Goal: Task Accomplishment & Management: Complete application form

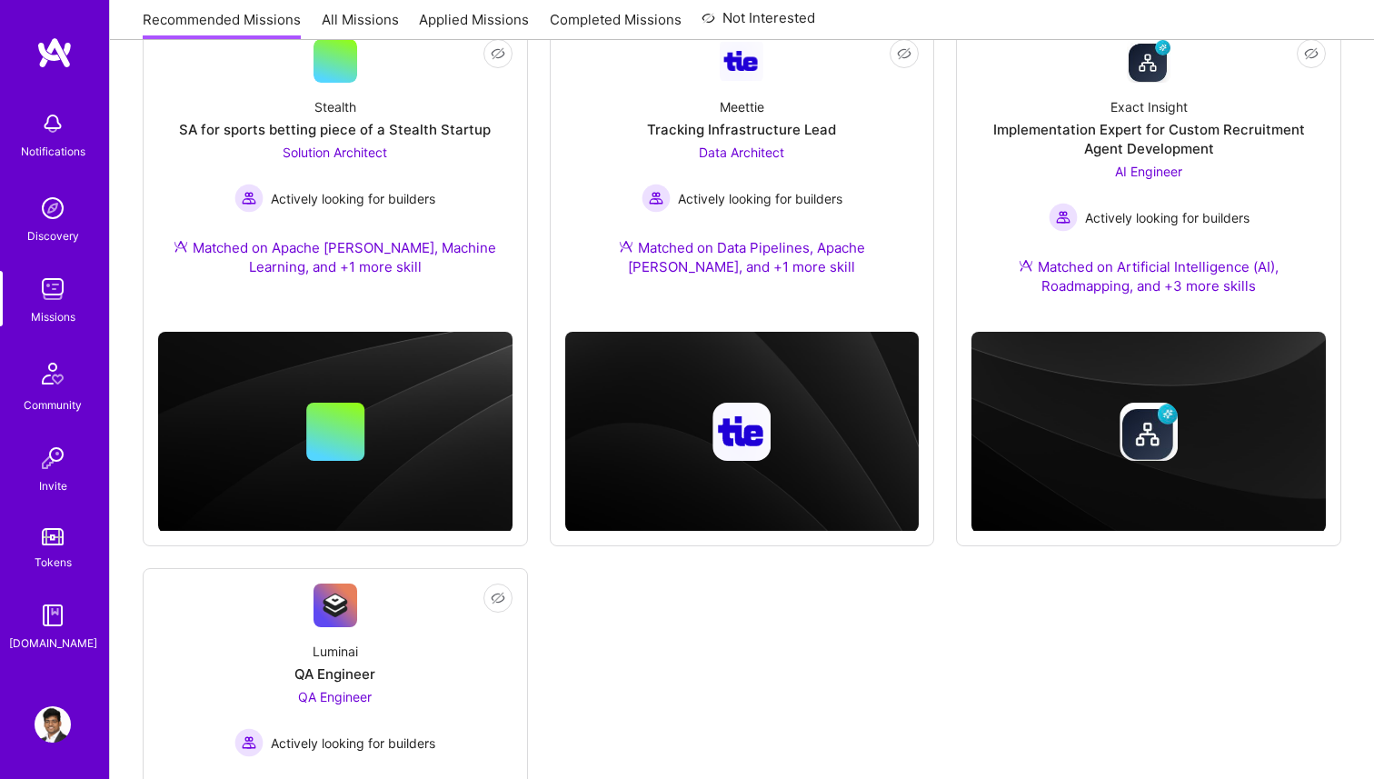
scroll to position [259, 0]
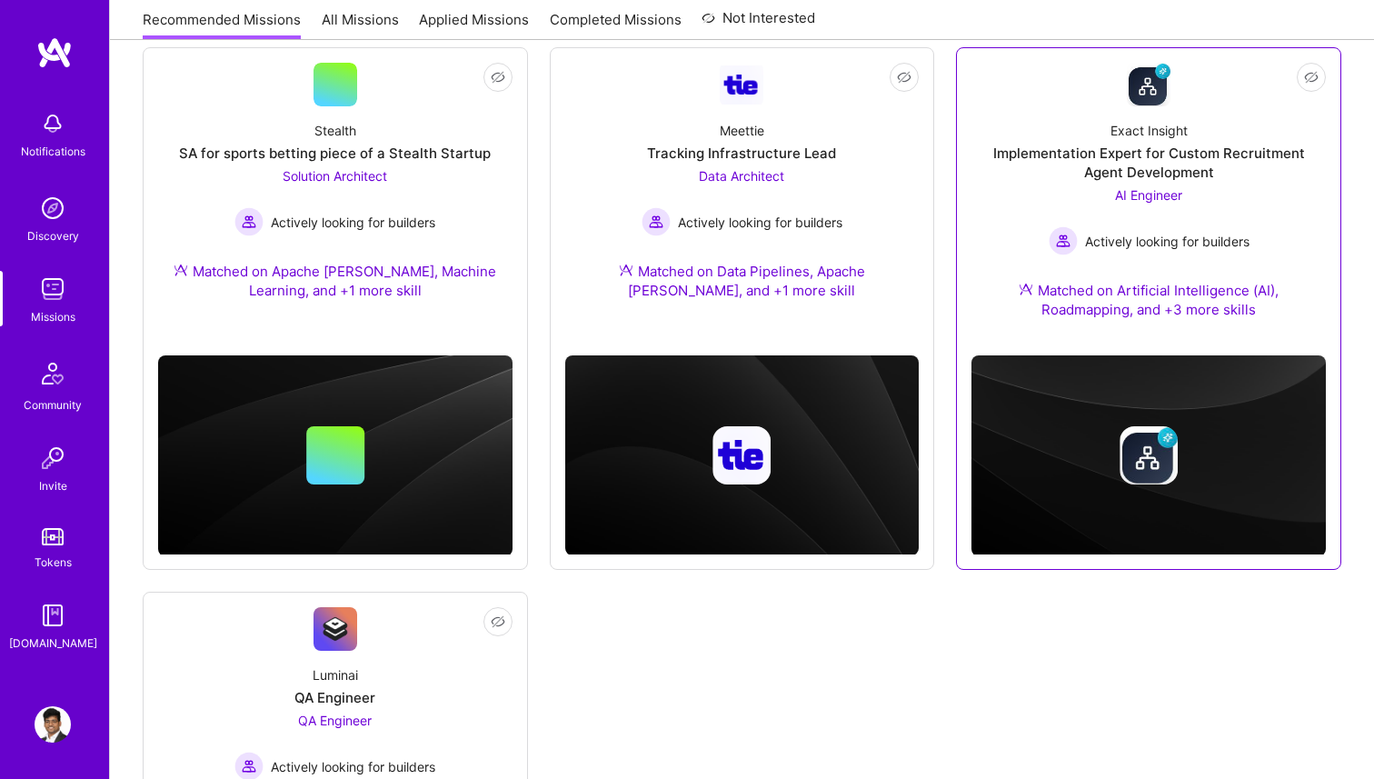
click at [1110, 154] on div "Implementation Expert for Custom Recruitment Agent Development" at bounding box center [1148, 163] width 354 height 38
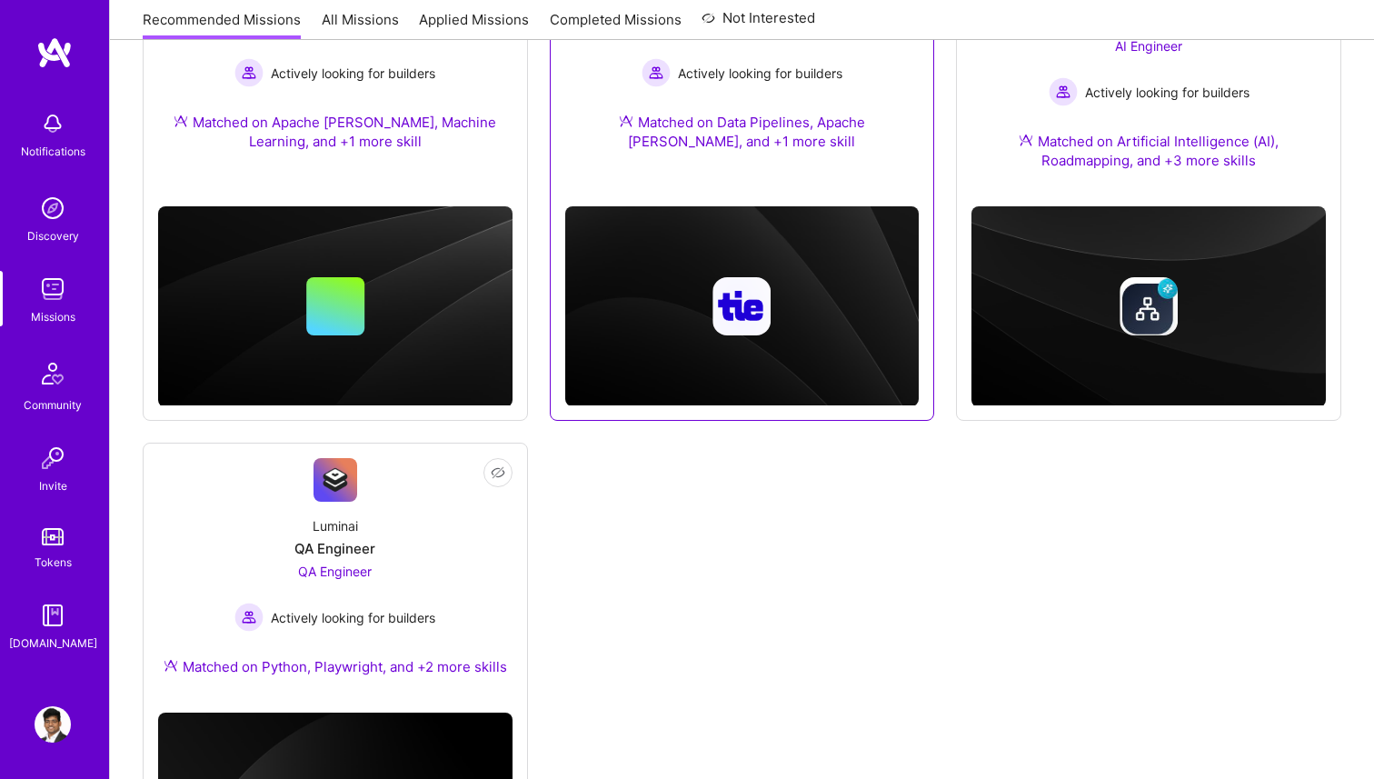
scroll to position [600, 0]
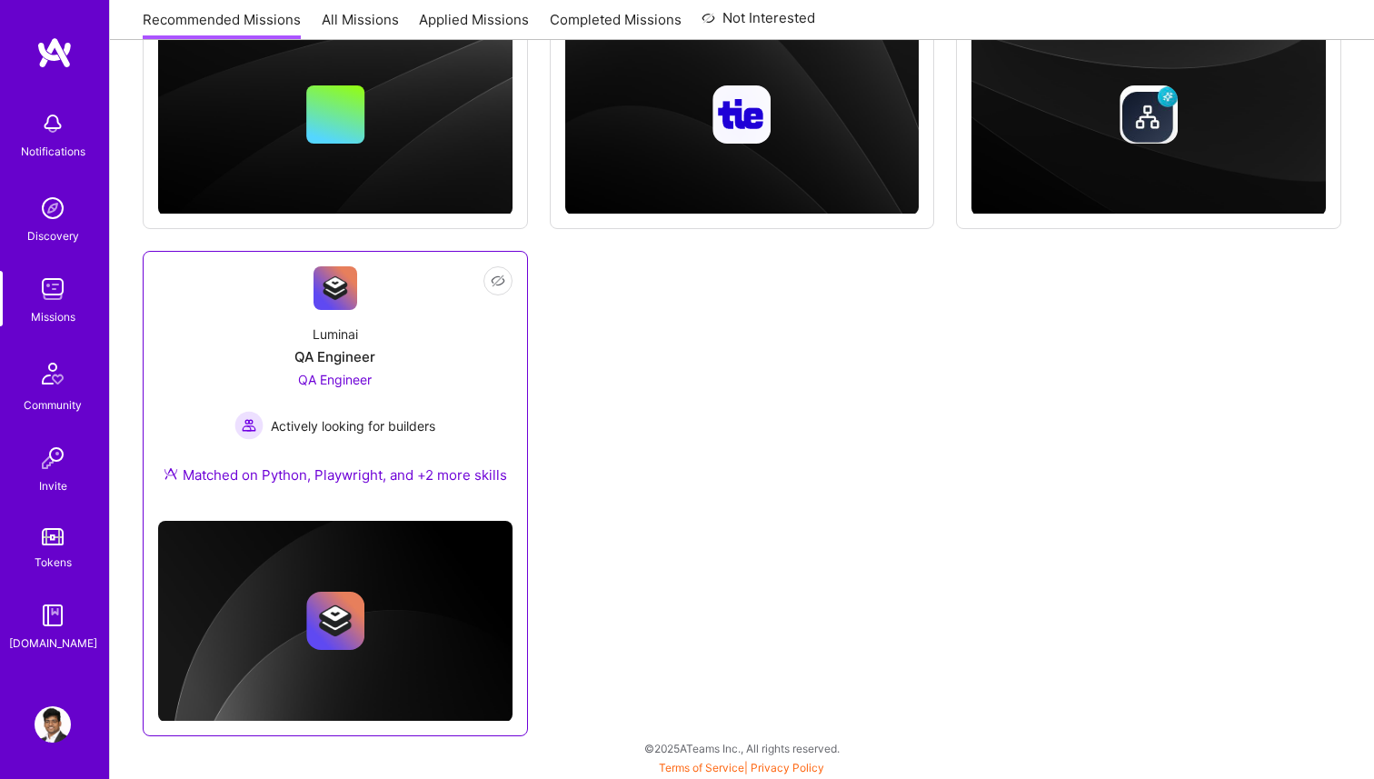
click at [415, 398] on div "QA Engineer Actively looking for builders" at bounding box center [334, 405] width 201 height 70
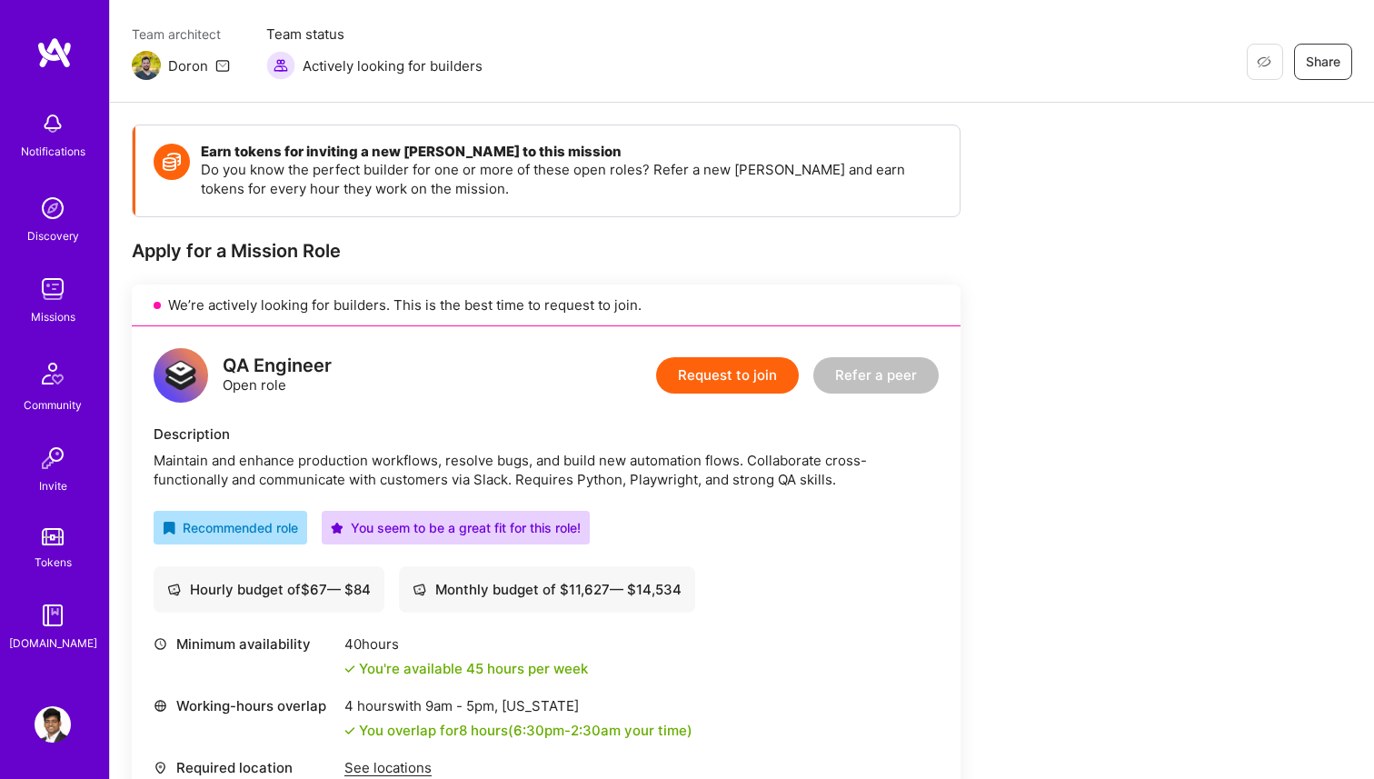
scroll to position [108, 0]
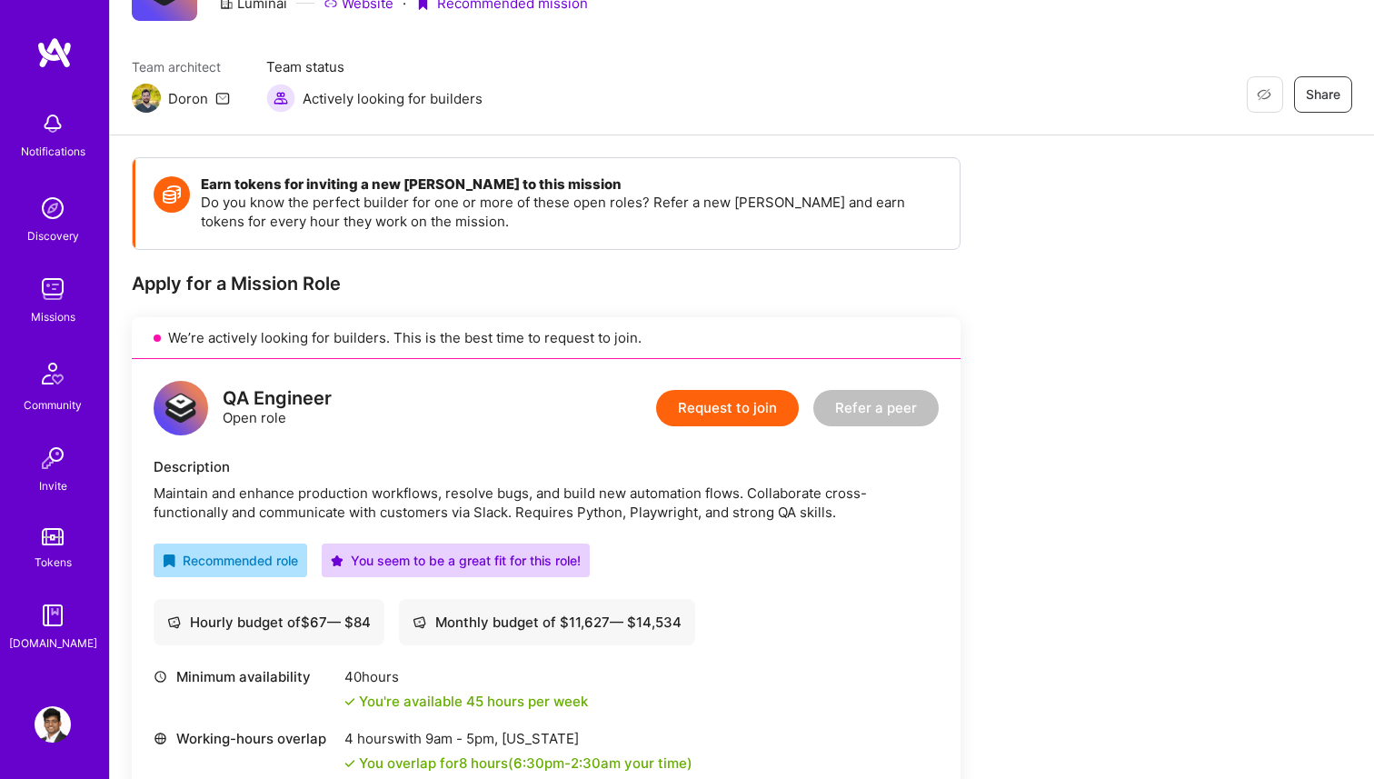
click at [736, 423] on button "Request to join" at bounding box center [727, 408] width 143 height 36
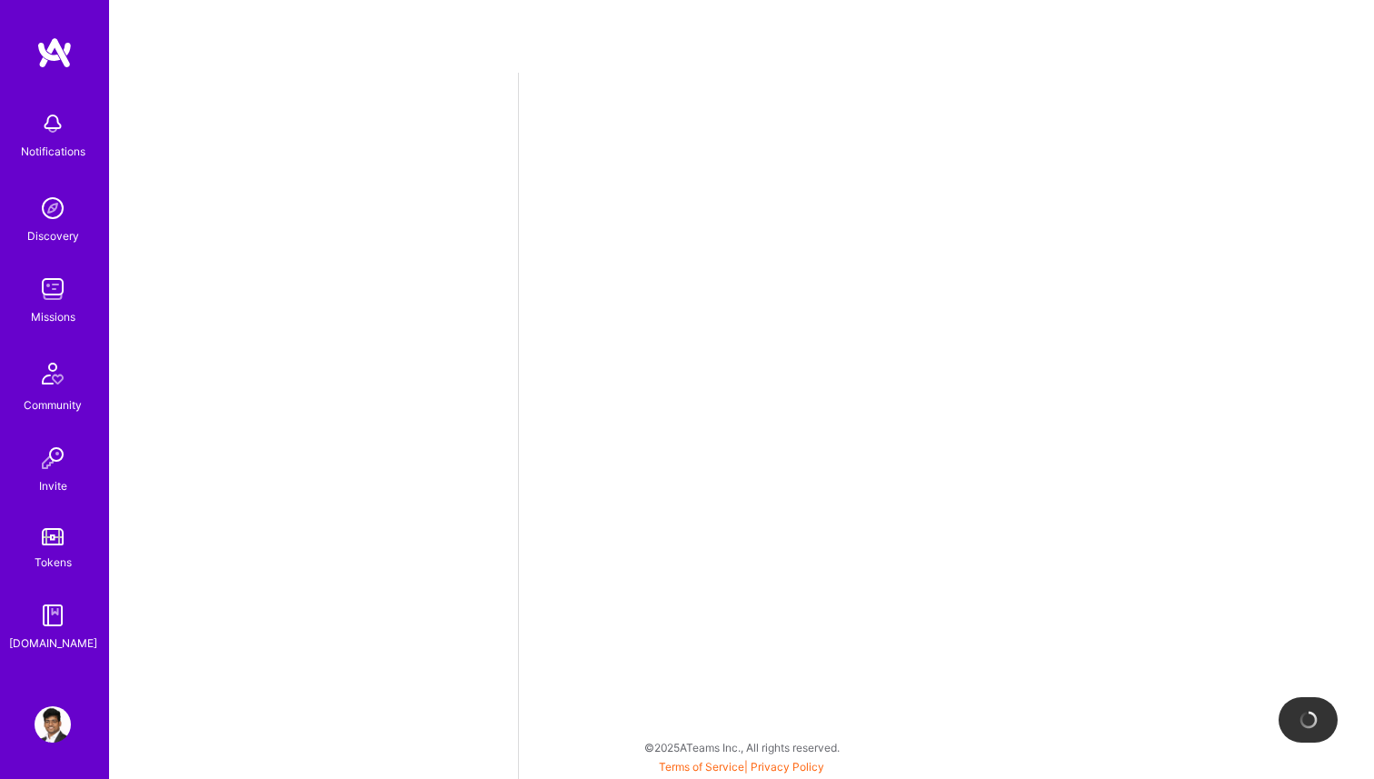
select select "IN"
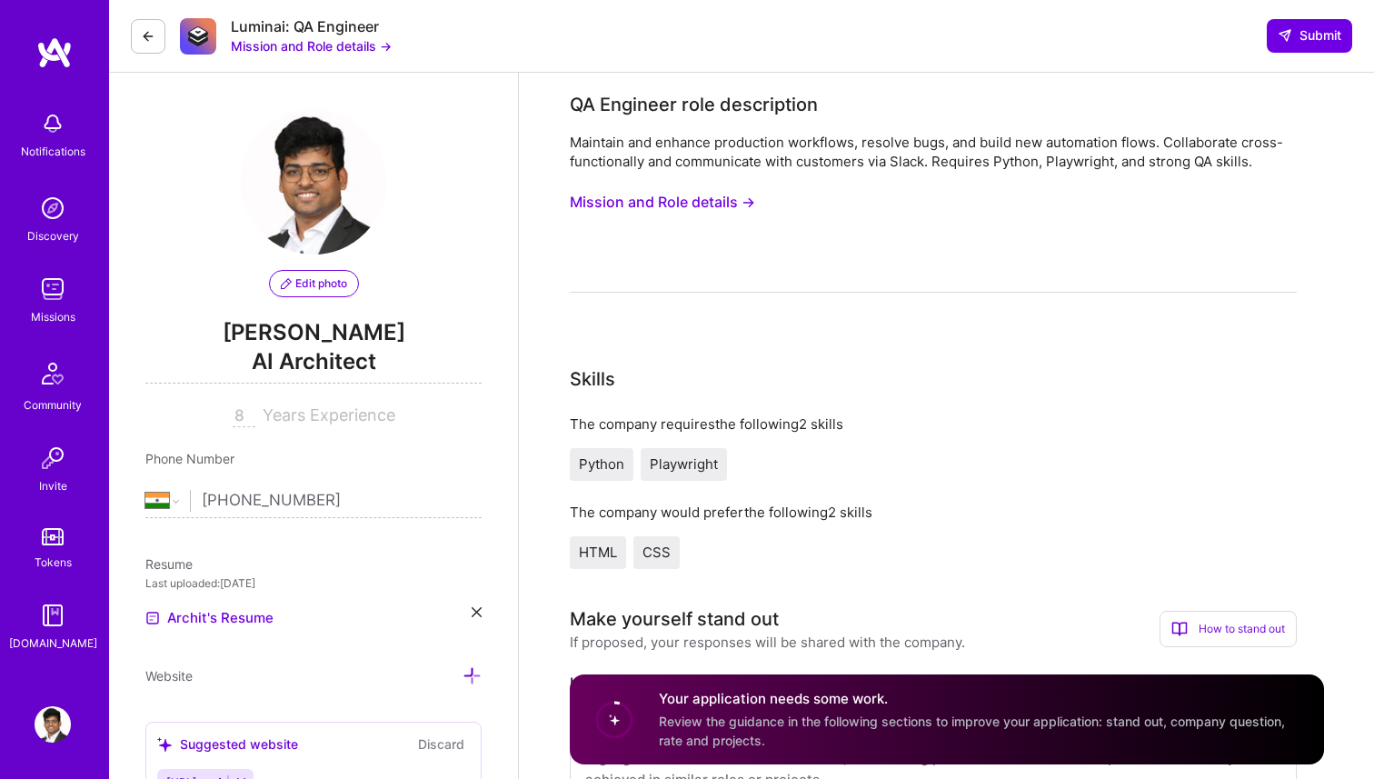
click at [62, 289] on img at bounding box center [53, 289] width 36 height 36
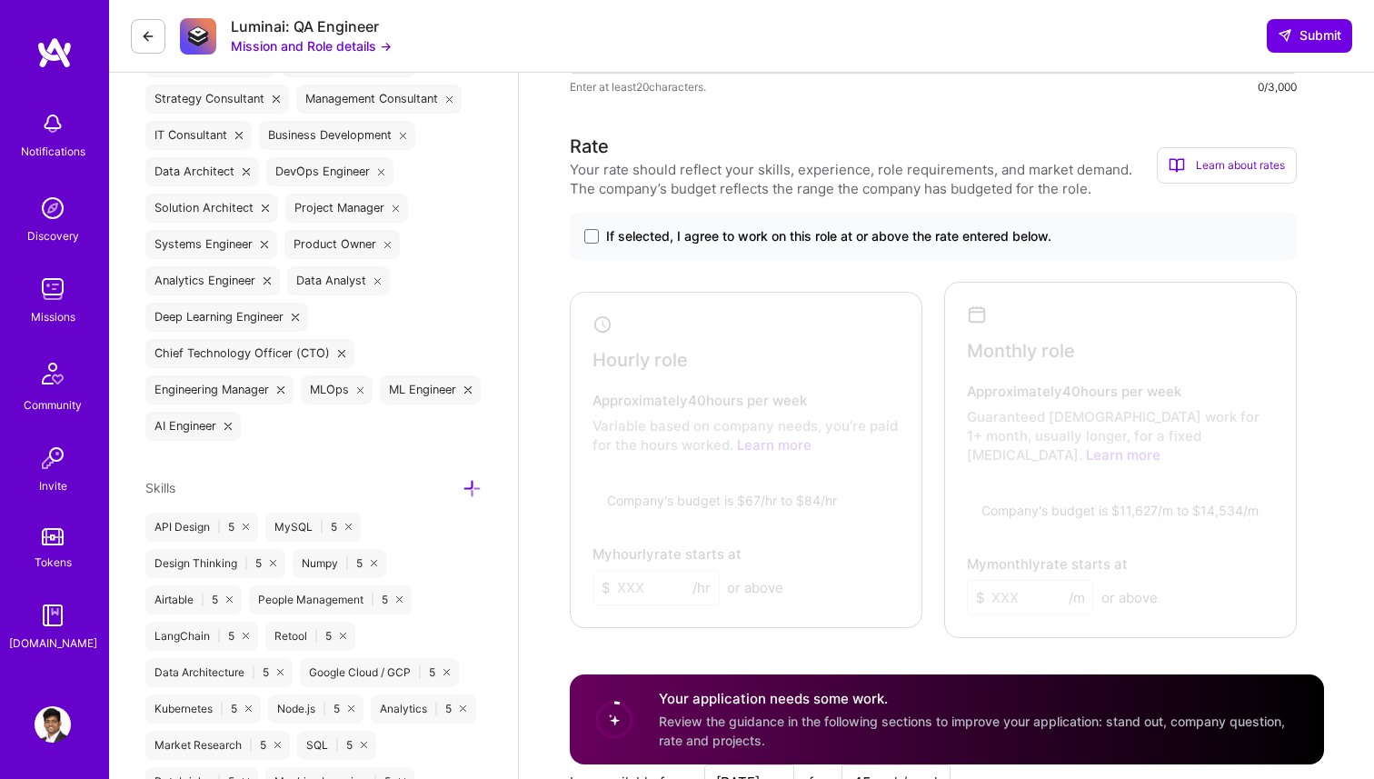
scroll to position [1011, 0]
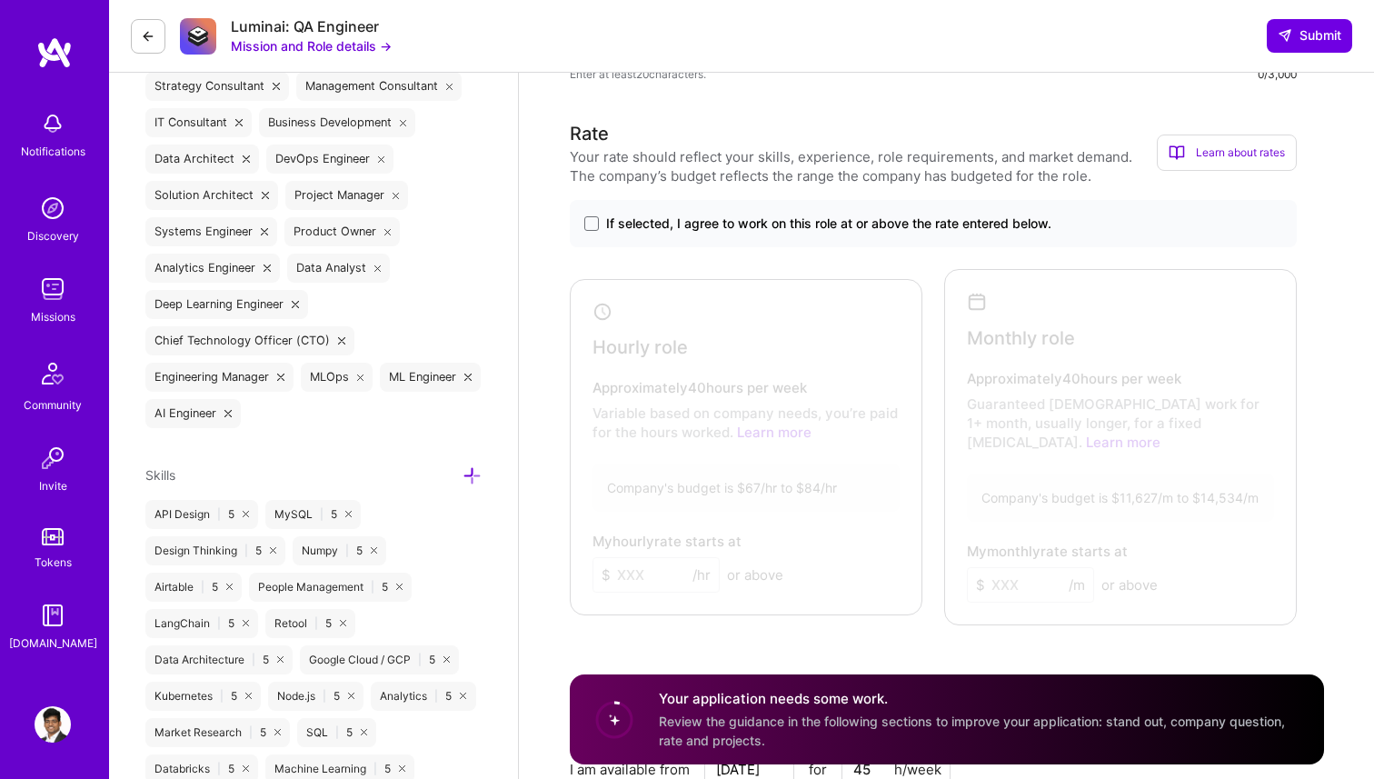
click at [626, 227] on span "If selected, I agree to work on this role at or above the rate entered below." at bounding box center [828, 223] width 445 height 18
click at [0, 0] on input "If selected, I agree to work on this role at or above the rate entered below." at bounding box center [0, 0] width 0 height 0
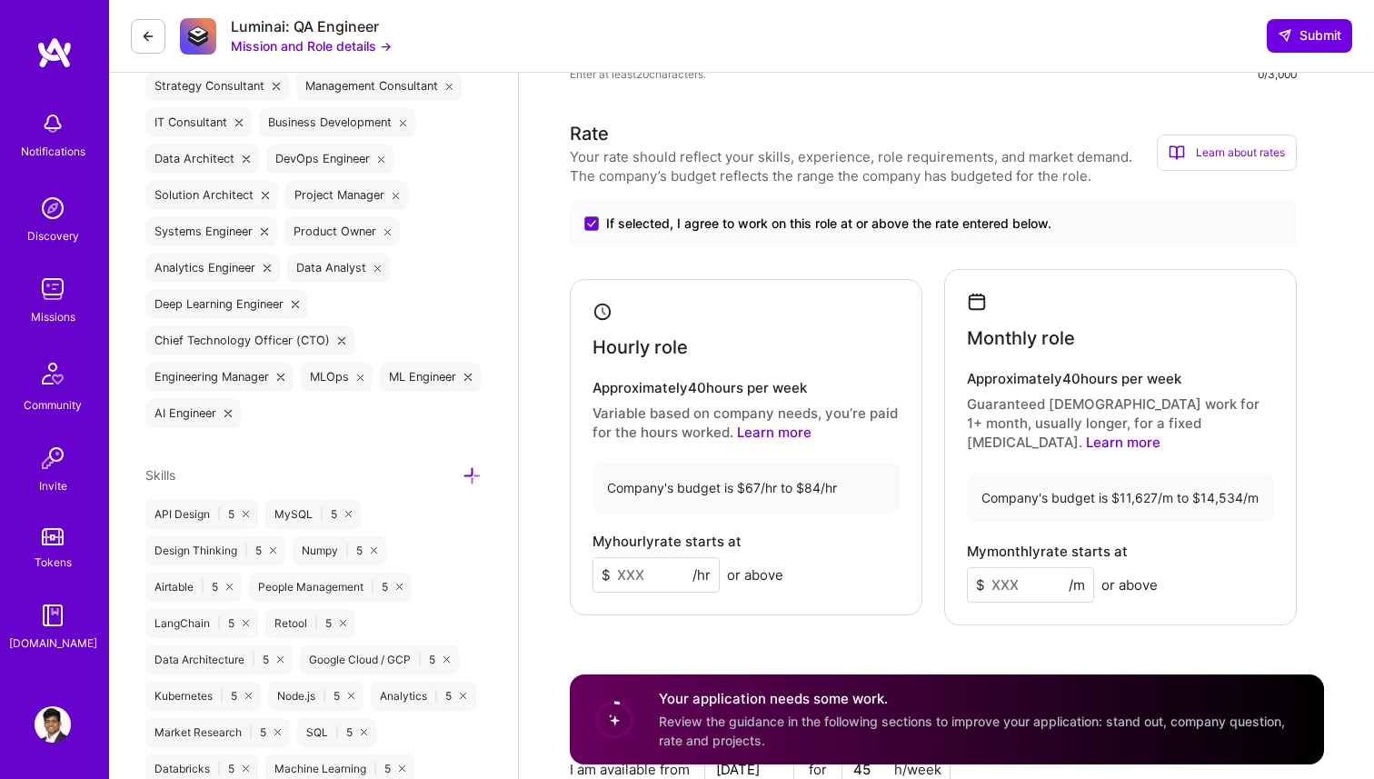
click at [643, 559] on input at bounding box center [656, 574] width 127 height 35
type input "80"
click at [1018, 568] on input at bounding box center [1030, 584] width 127 height 35
type input "14000"
click at [966, 645] on div "Rate Your rate should reflect your skills, experience, role requirements, and m…" at bounding box center [947, 530] width 754 height 821
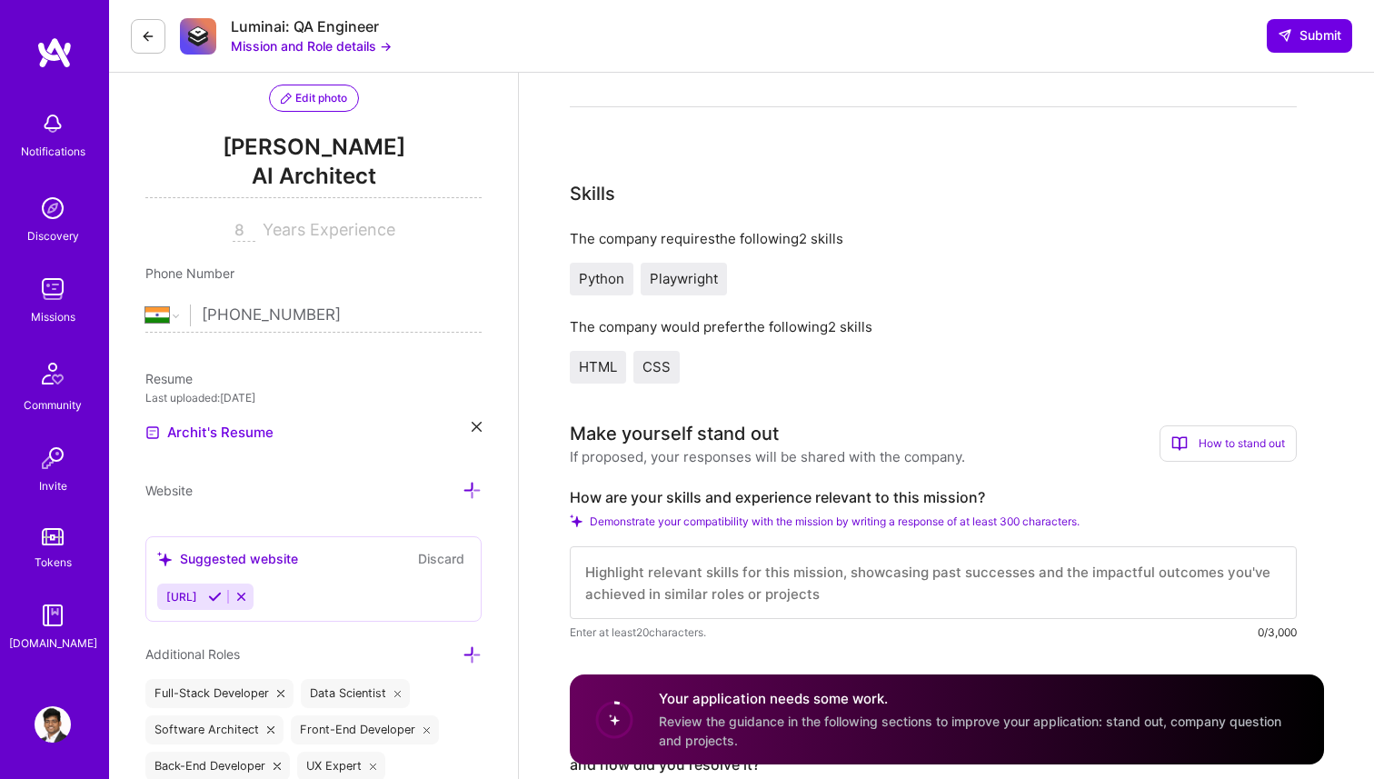
scroll to position [0, 0]
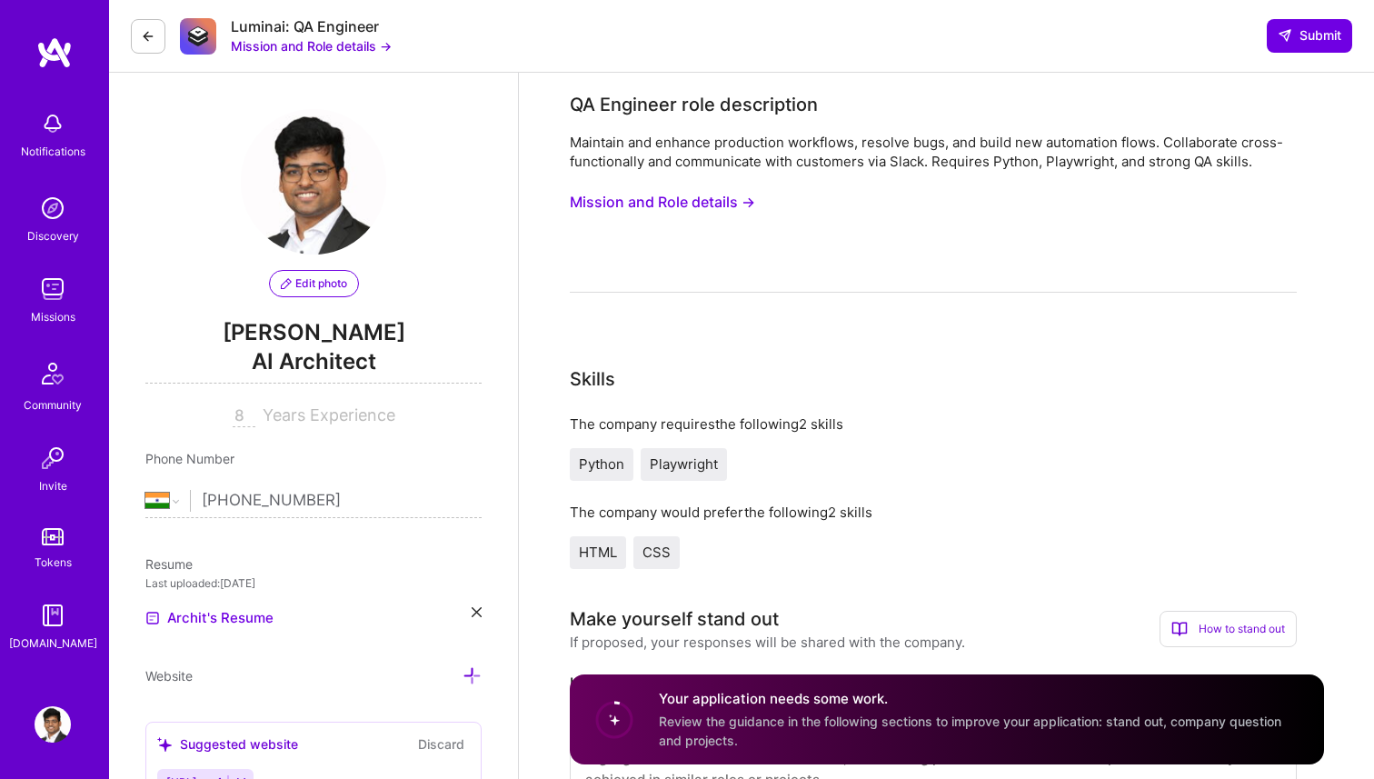
click at [724, 200] on button "Mission and Role details →" at bounding box center [662, 202] width 185 height 34
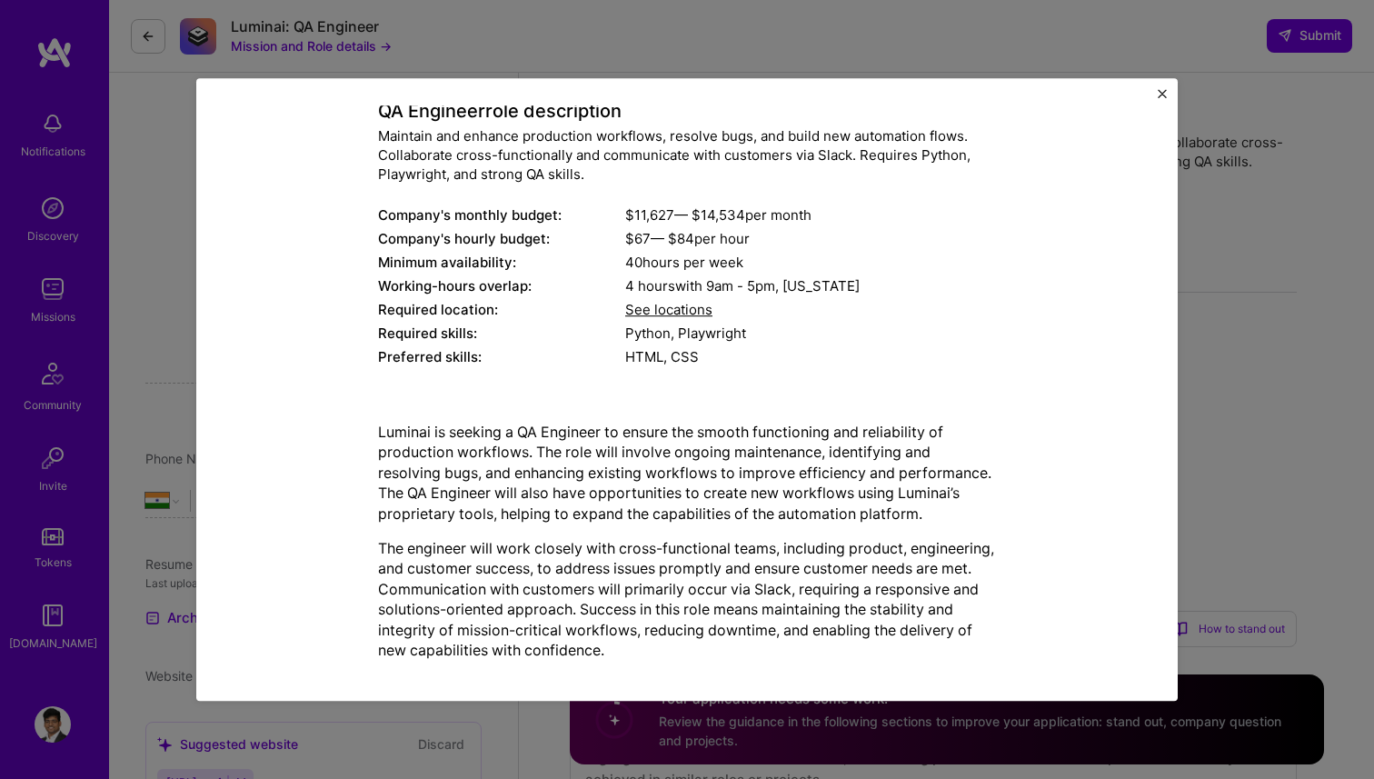
scroll to position [122, 0]
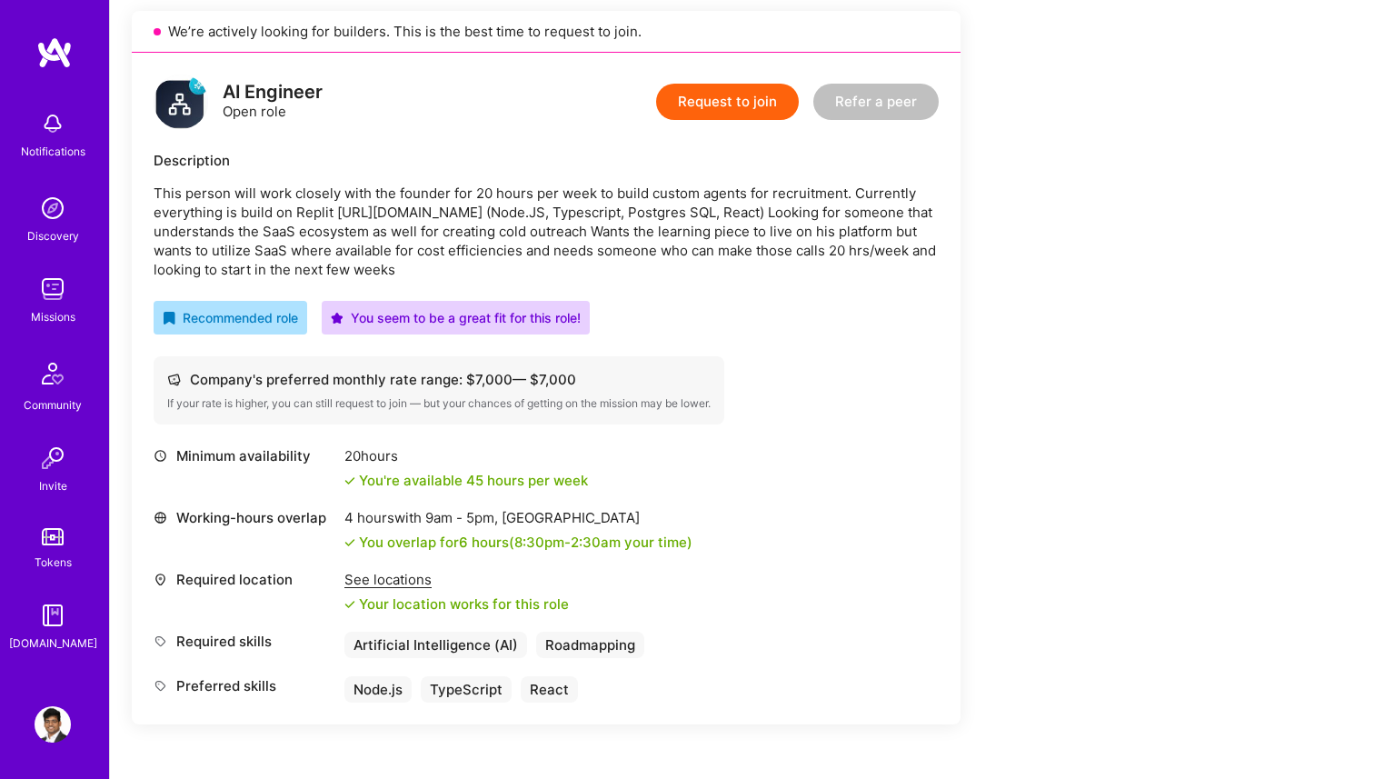
scroll to position [430, 0]
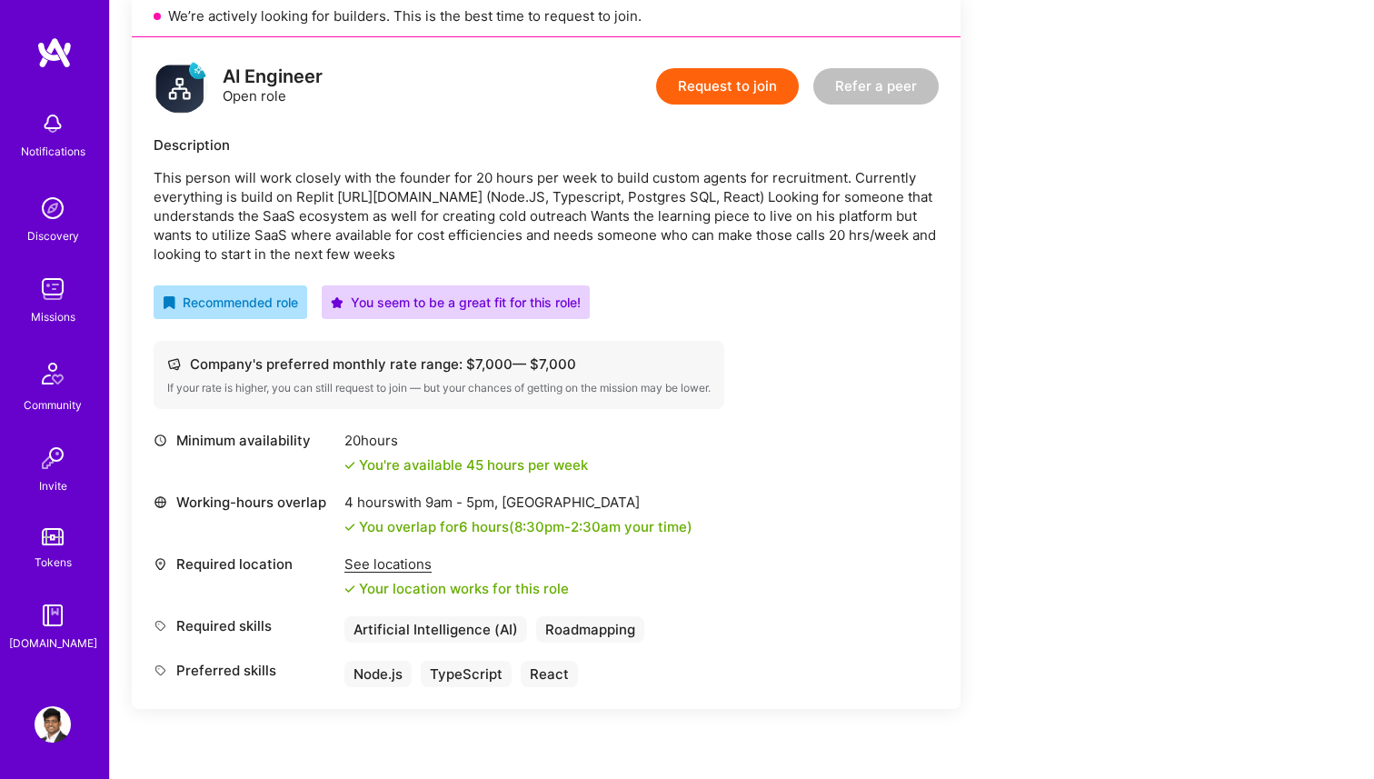
click at [702, 91] on button "Request to join" at bounding box center [727, 86] width 143 height 36
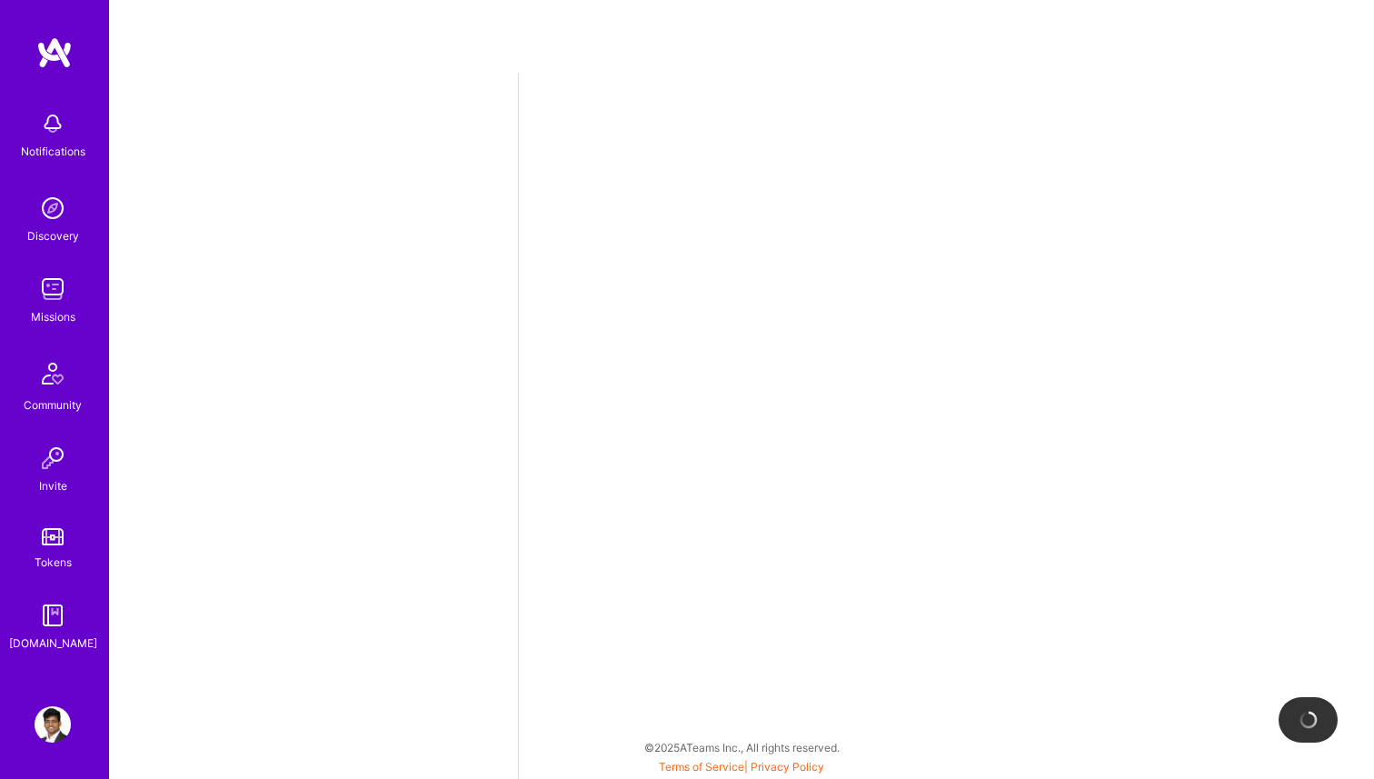
select select "IN"
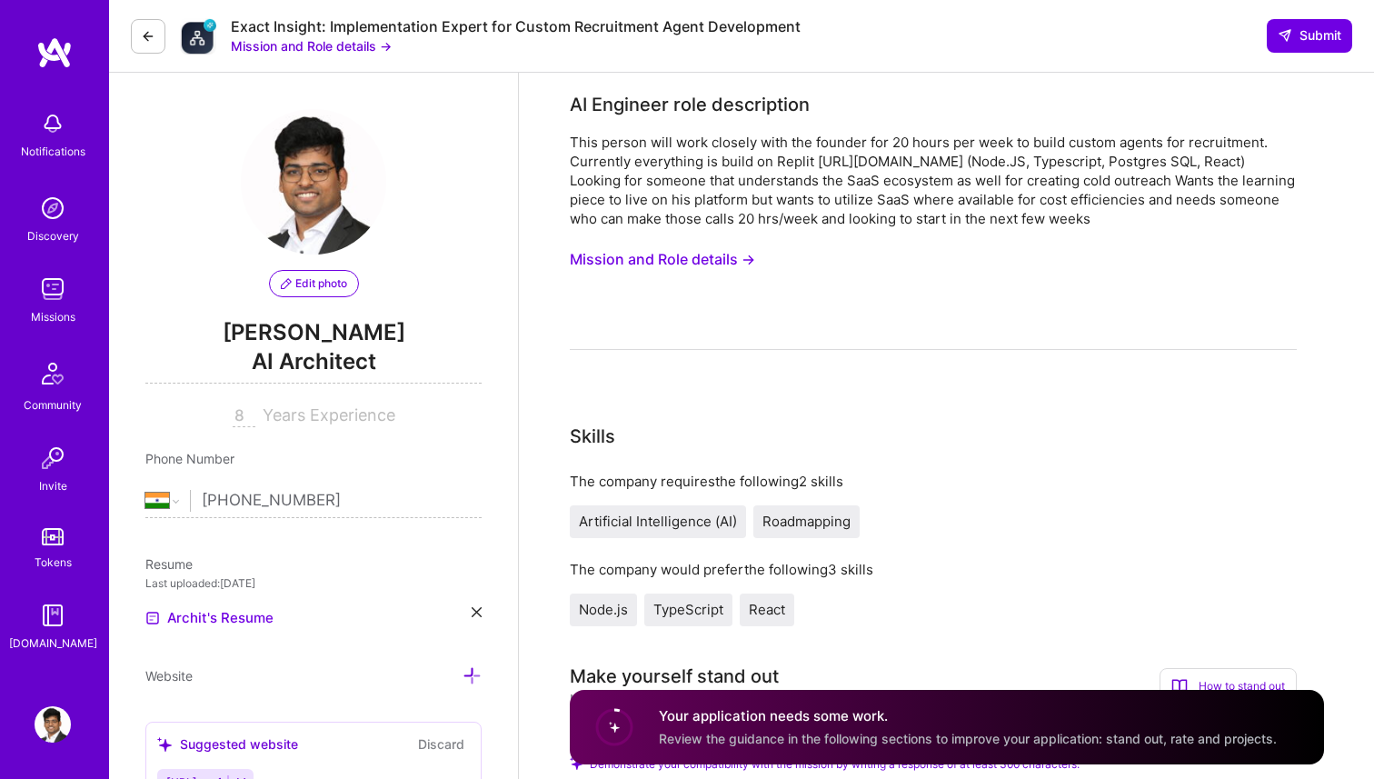
click at [849, 228] on div "This person will work closely with the founder for 20 hours per week to build c…" at bounding box center [933, 241] width 727 height 217
click at [842, 197] on div "This person will work closely with the founder for 20 hours per week to build c…" at bounding box center [933, 180] width 727 height 95
click at [842, 198] on div "This person will work closely with the founder for 20 hours per week to build c…" at bounding box center [933, 180] width 727 height 95
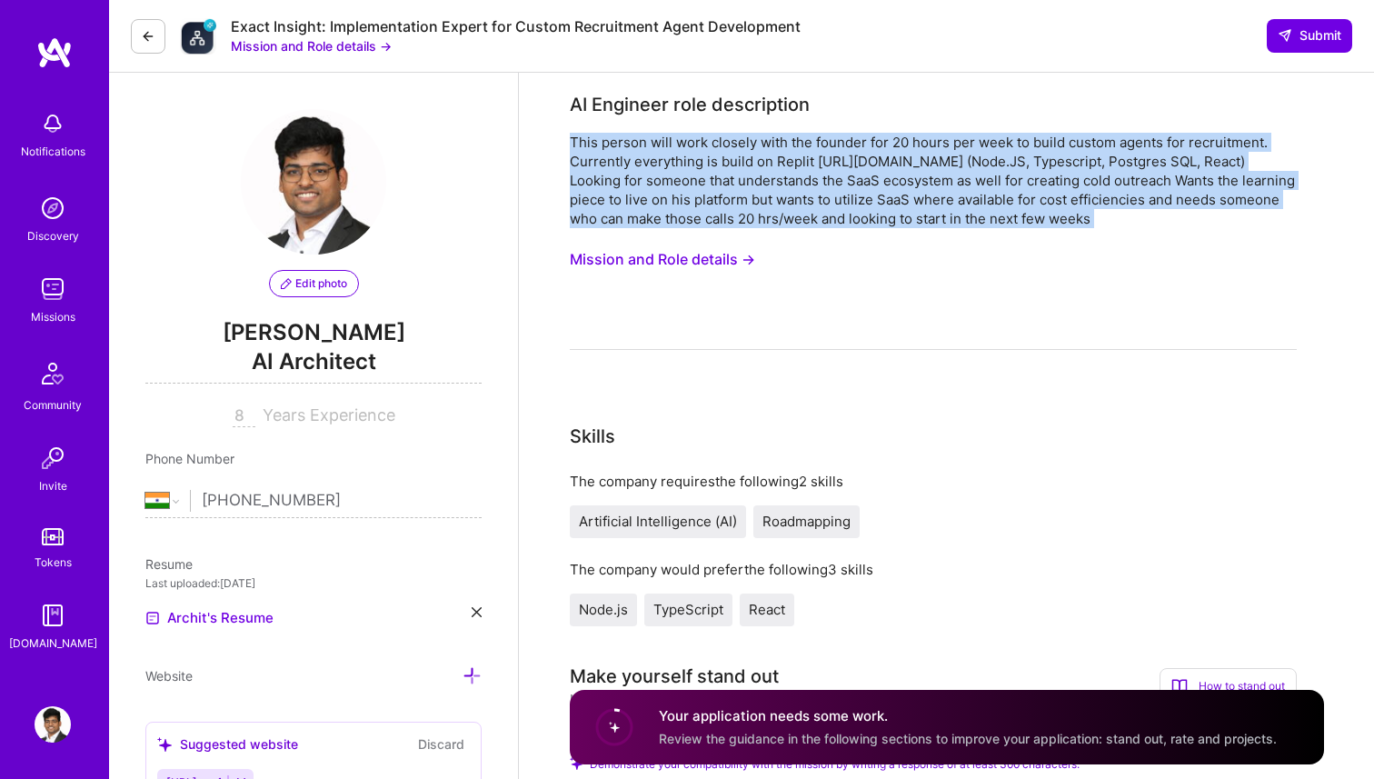
click at [842, 198] on div "This person will work closely with the founder for 20 hours per week to build c…" at bounding box center [933, 180] width 727 height 95
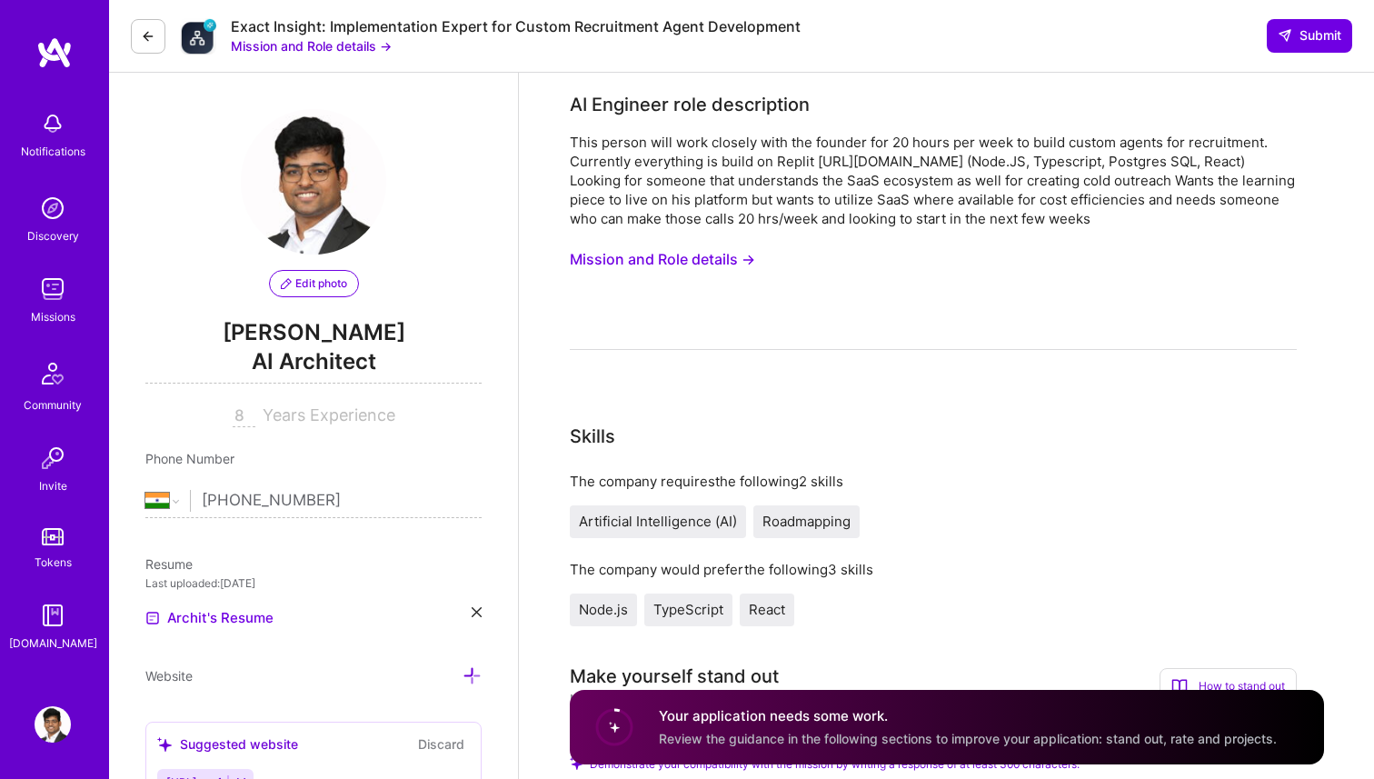
click at [855, 220] on div "This person will work closely with the founder for 20 hours per week to build c…" at bounding box center [933, 180] width 727 height 95
drag, startPoint x: 817, startPoint y: 163, endPoint x: 941, endPoint y: 164, distance: 123.6
click at [941, 164] on div "This person will work closely with the founder for 20 hours per week to build c…" at bounding box center [933, 180] width 727 height 95
copy div "https://replit.com/ai"
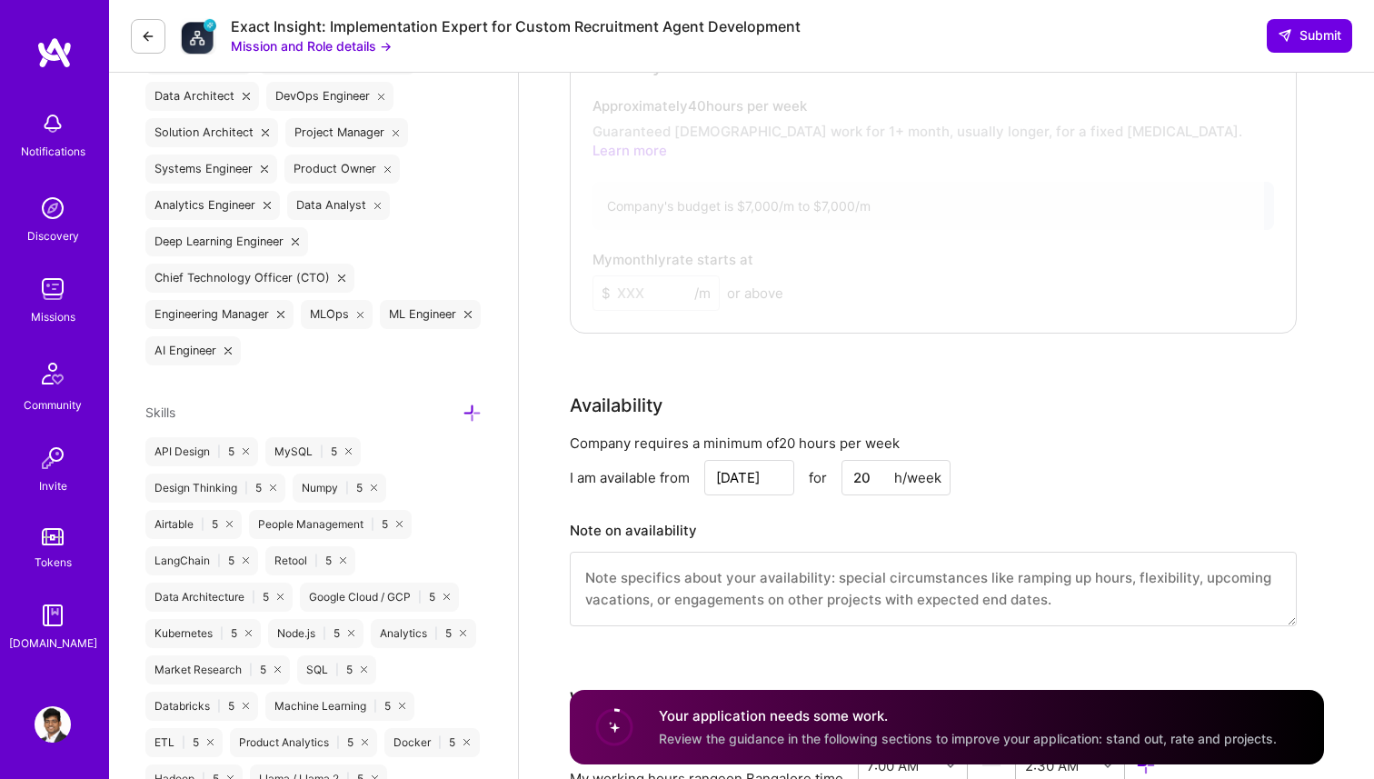
scroll to position [836, 0]
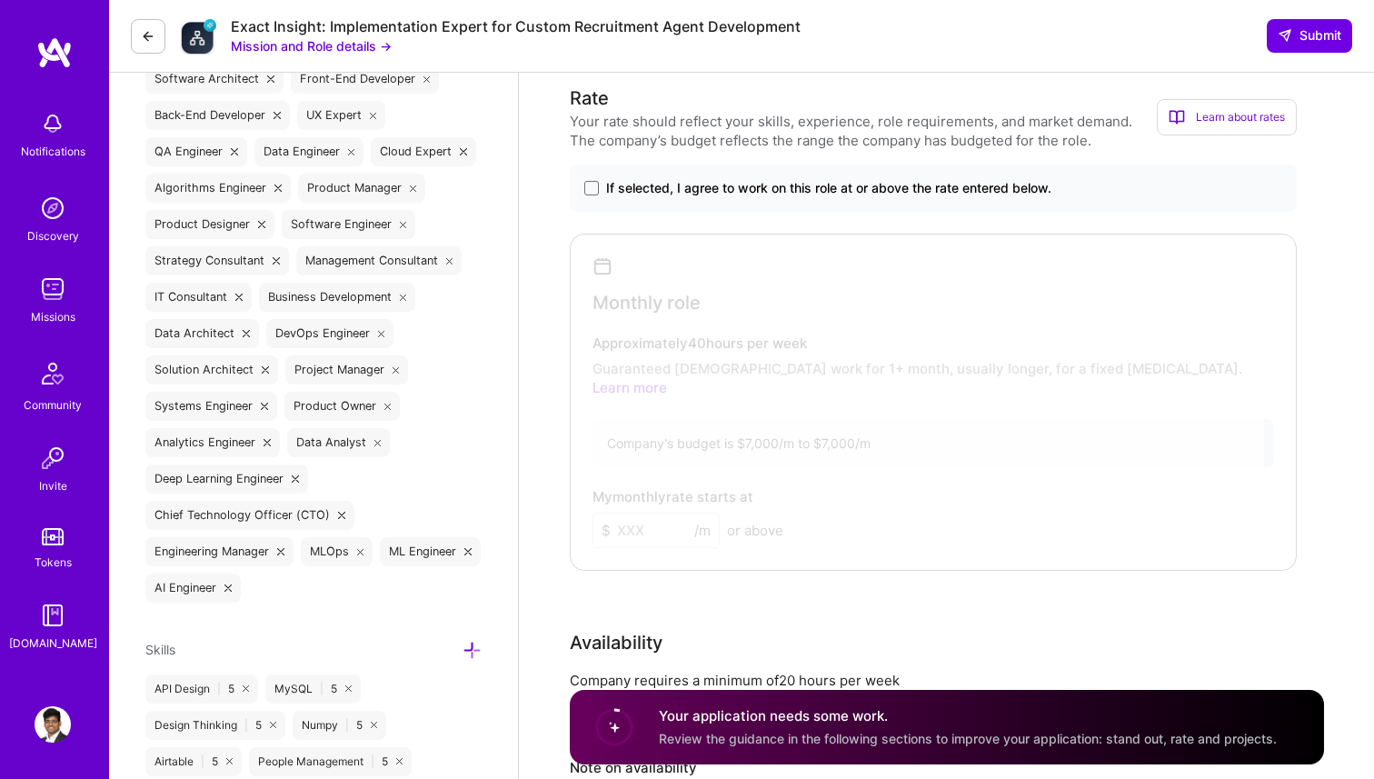
click at [912, 373] on div at bounding box center [919, 398] width 689 height 318
click at [606, 183] on span "If selected, I agree to work on this role at or above the rate entered below." at bounding box center [828, 188] width 445 height 18
click at [0, 0] on input "If selected, I agree to work on this role at or above the rate entered below." at bounding box center [0, 0] width 0 height 0
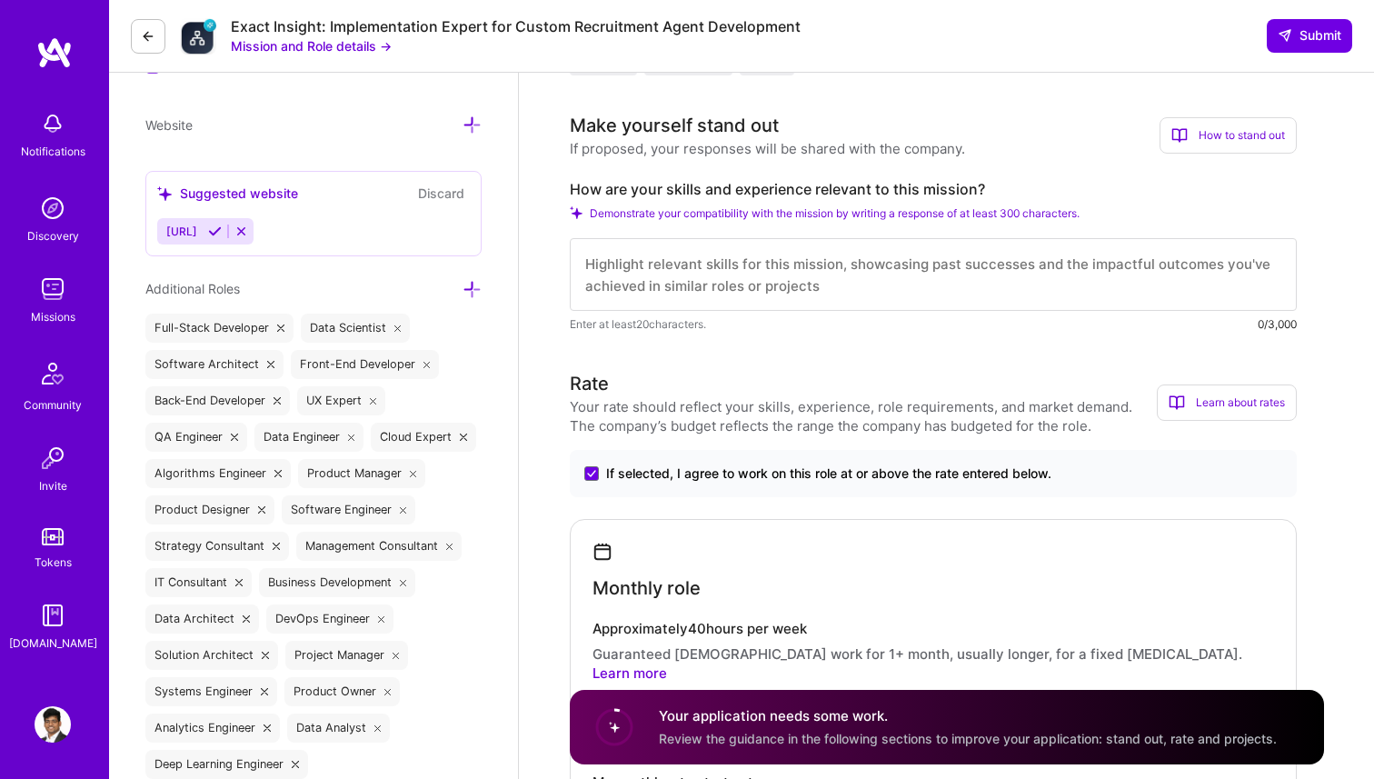
scroll to position [0, 0]
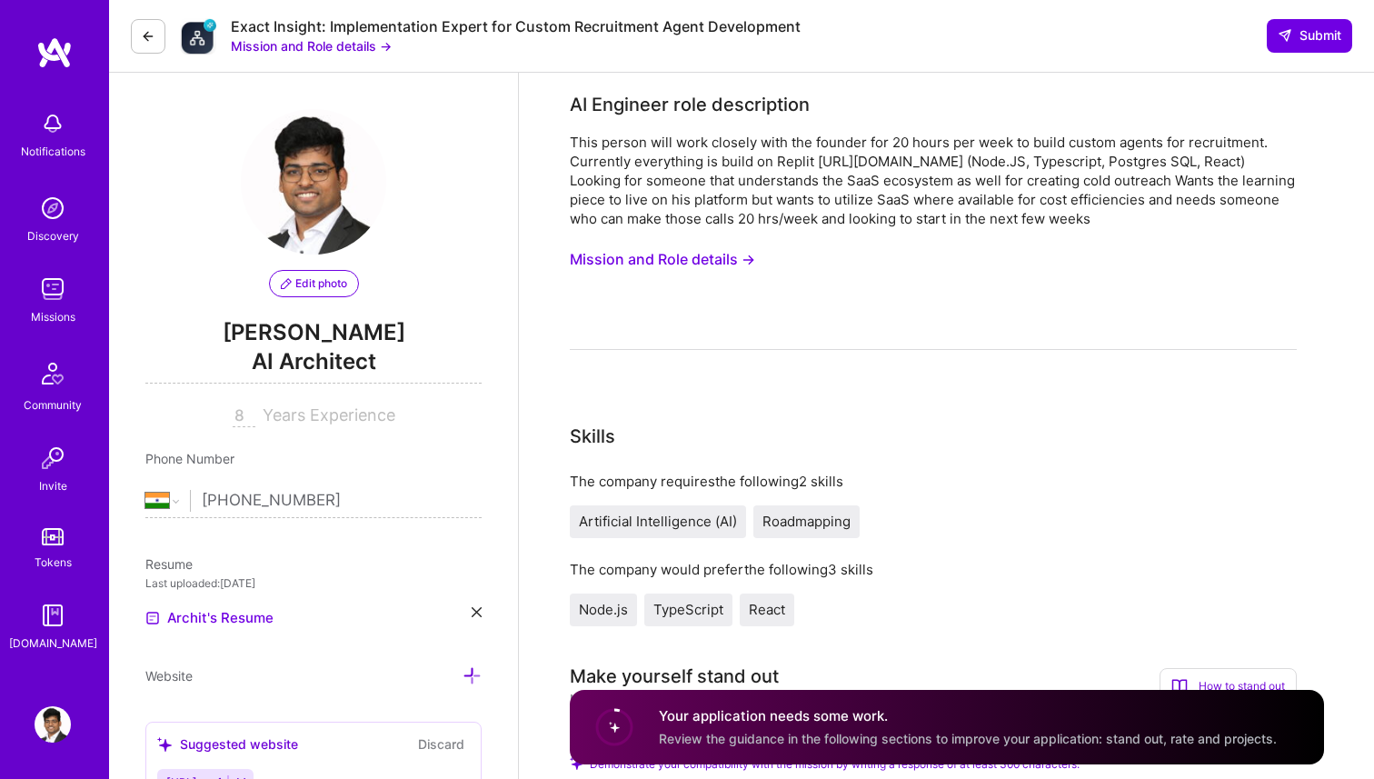
click at [204, 40] on img at bounding box center [198, 36] width 36 height 36
drag, startPoint x: 229, startPoint y: 27, endPoint x: 320, endPoint y: 34, distance: 91.1
click at [320, 34] on div "Exact Insight: Implementation Expert for Custom Recruitment Agent Development M…" at bounding box center [466, 36] width 670 height 38
copy div "Exact Insight"
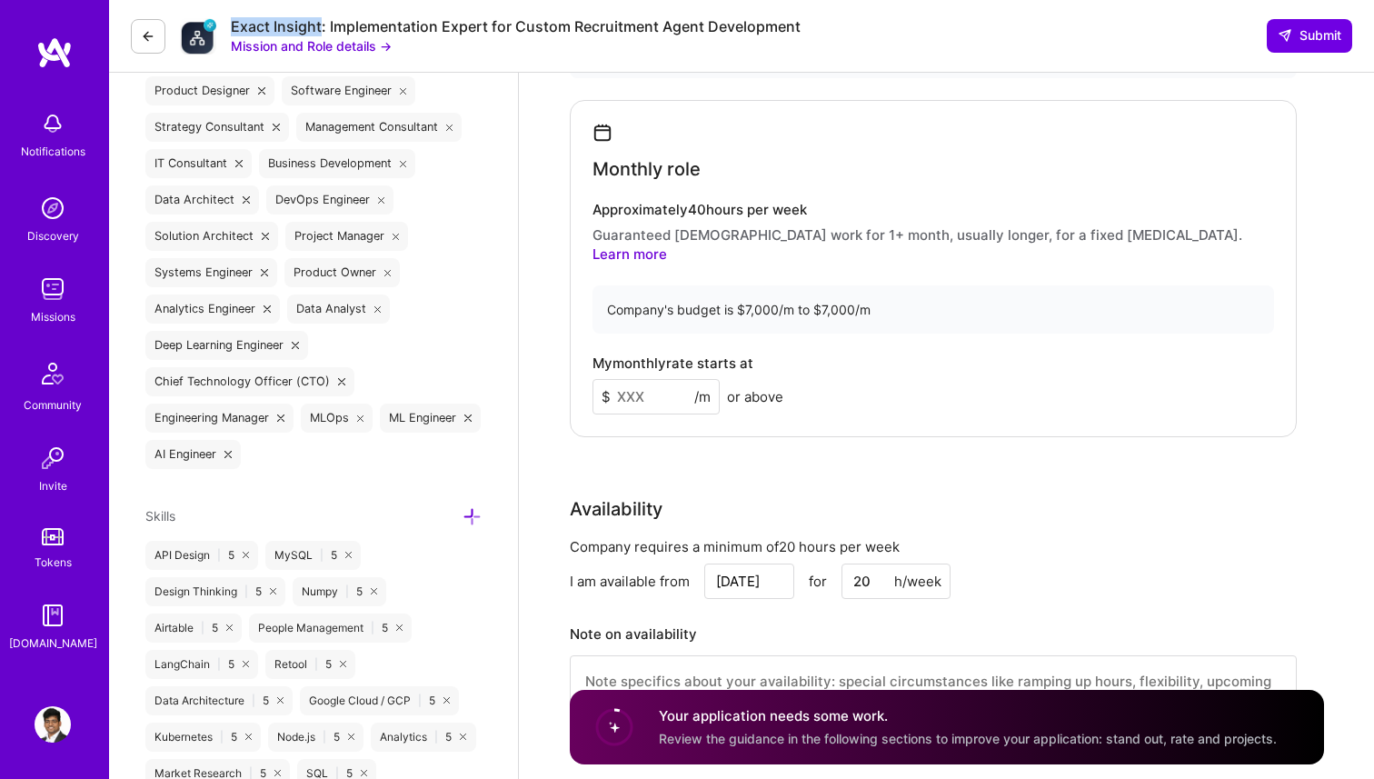
scroll to position [971, 0]
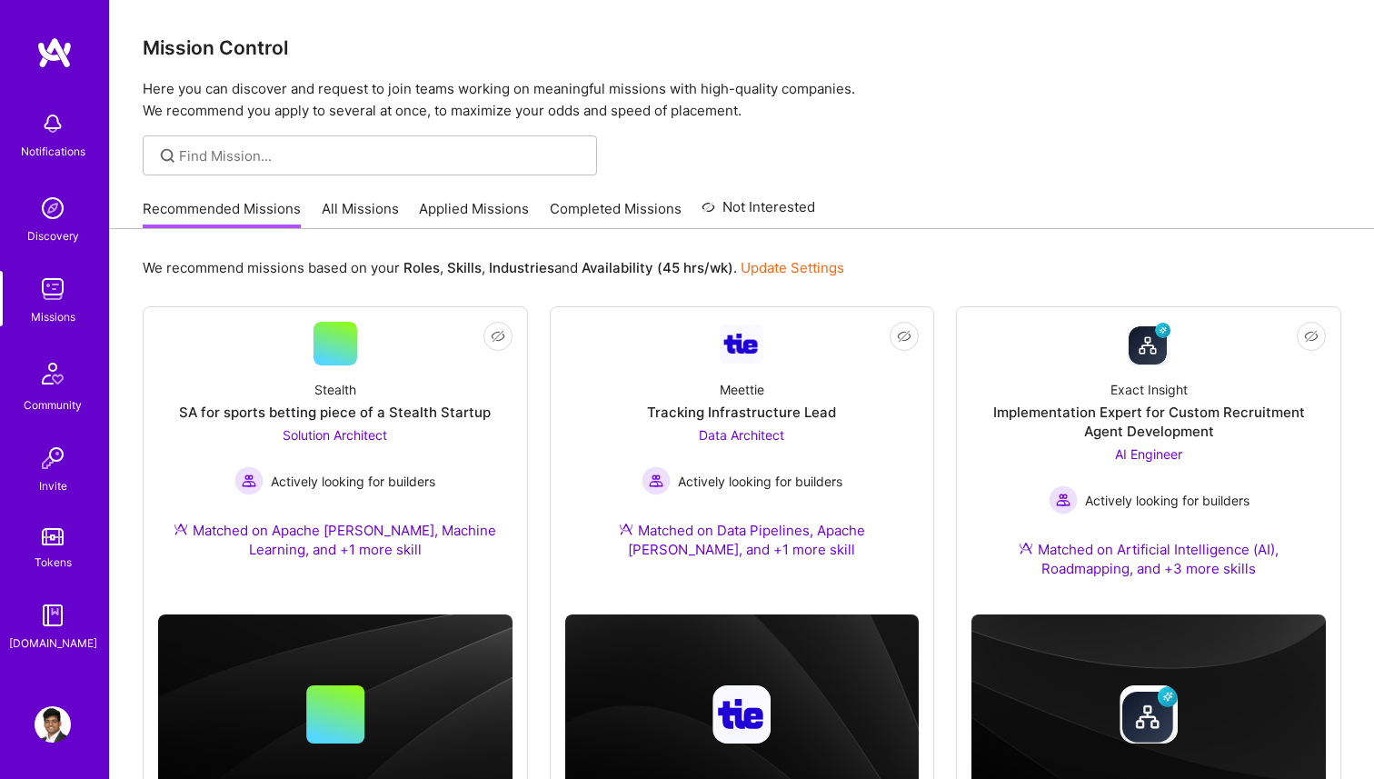
click at [477, 208] on link "Applied Missions" at bounding box center [474, 214] width 110 height 30
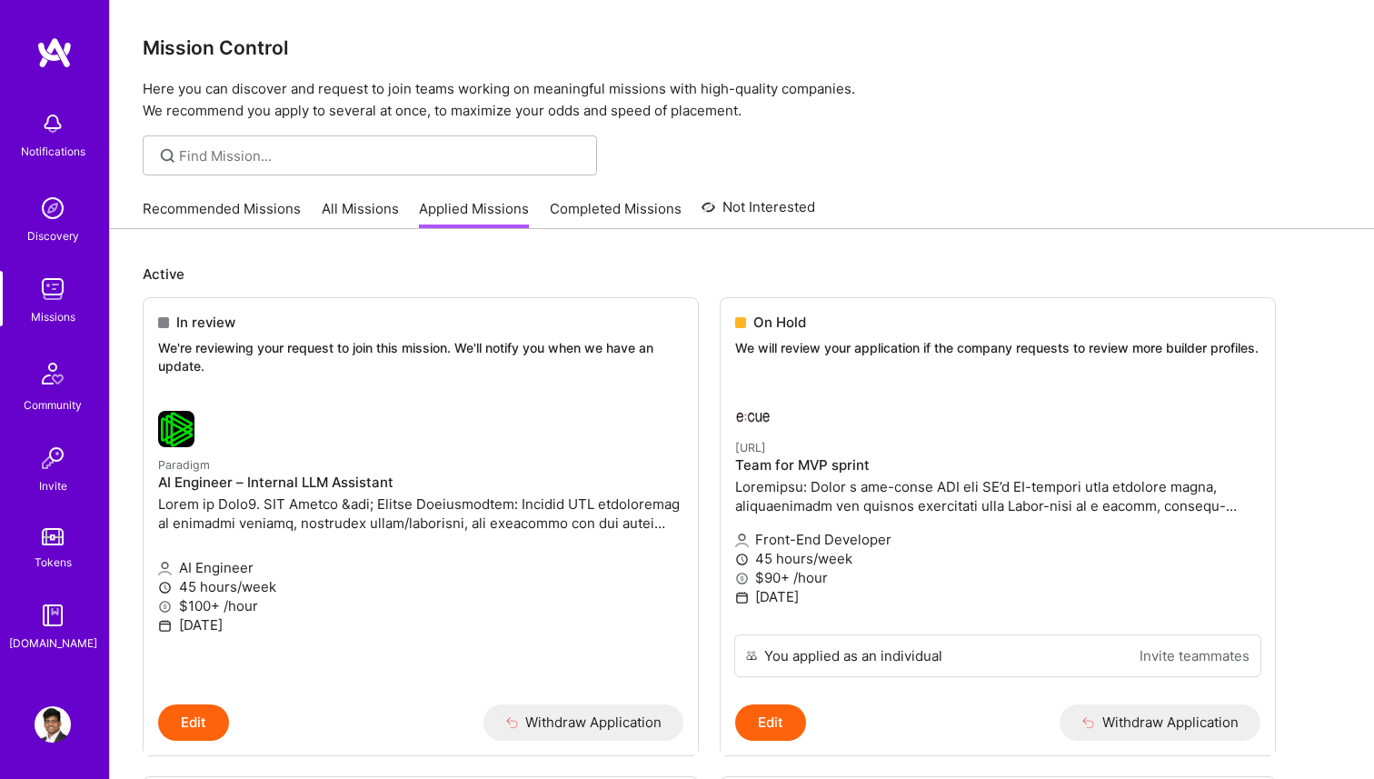
click at [340, 217] on link "All Missions" at bounding box center [360, 214] width 77 height 30
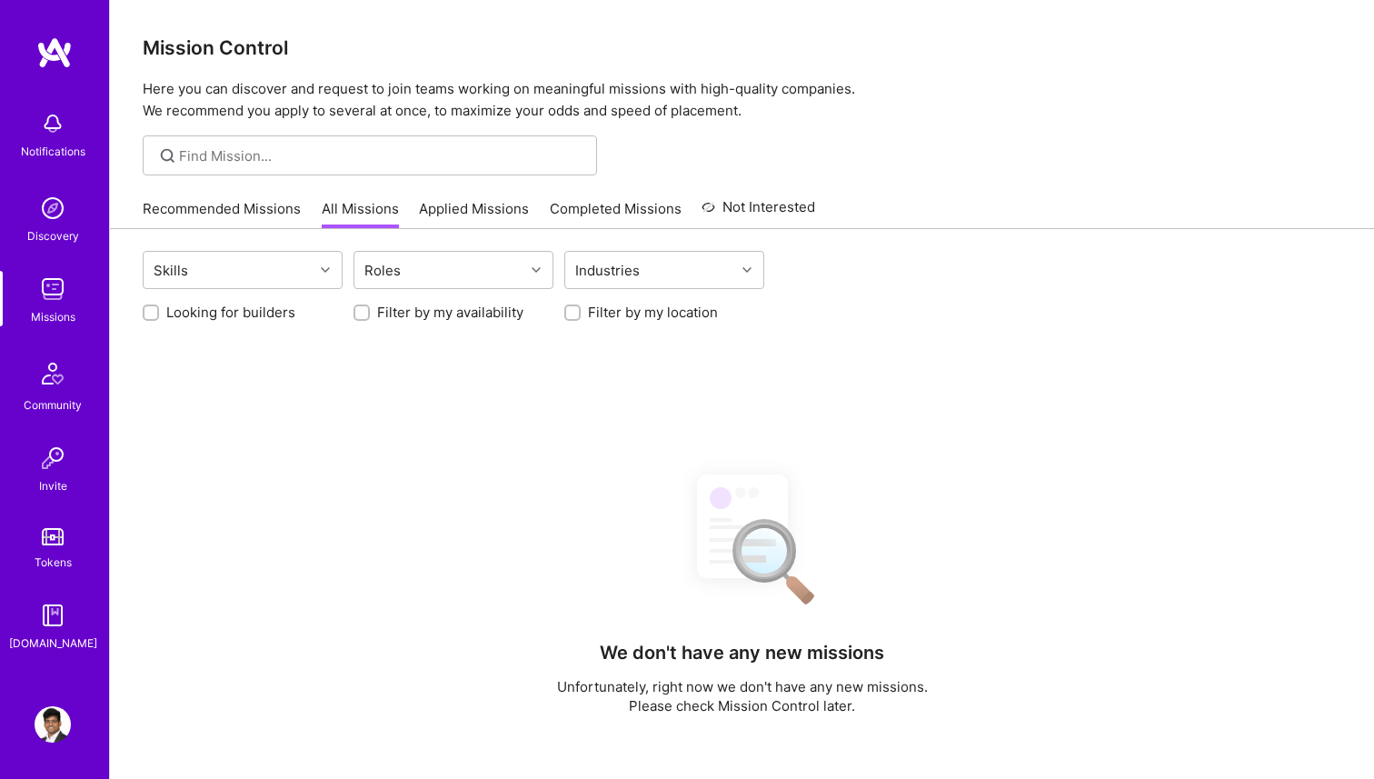
click at [270, 210] on link "Recommended Missions" at bounding box center [222, 214] width 158 height 30
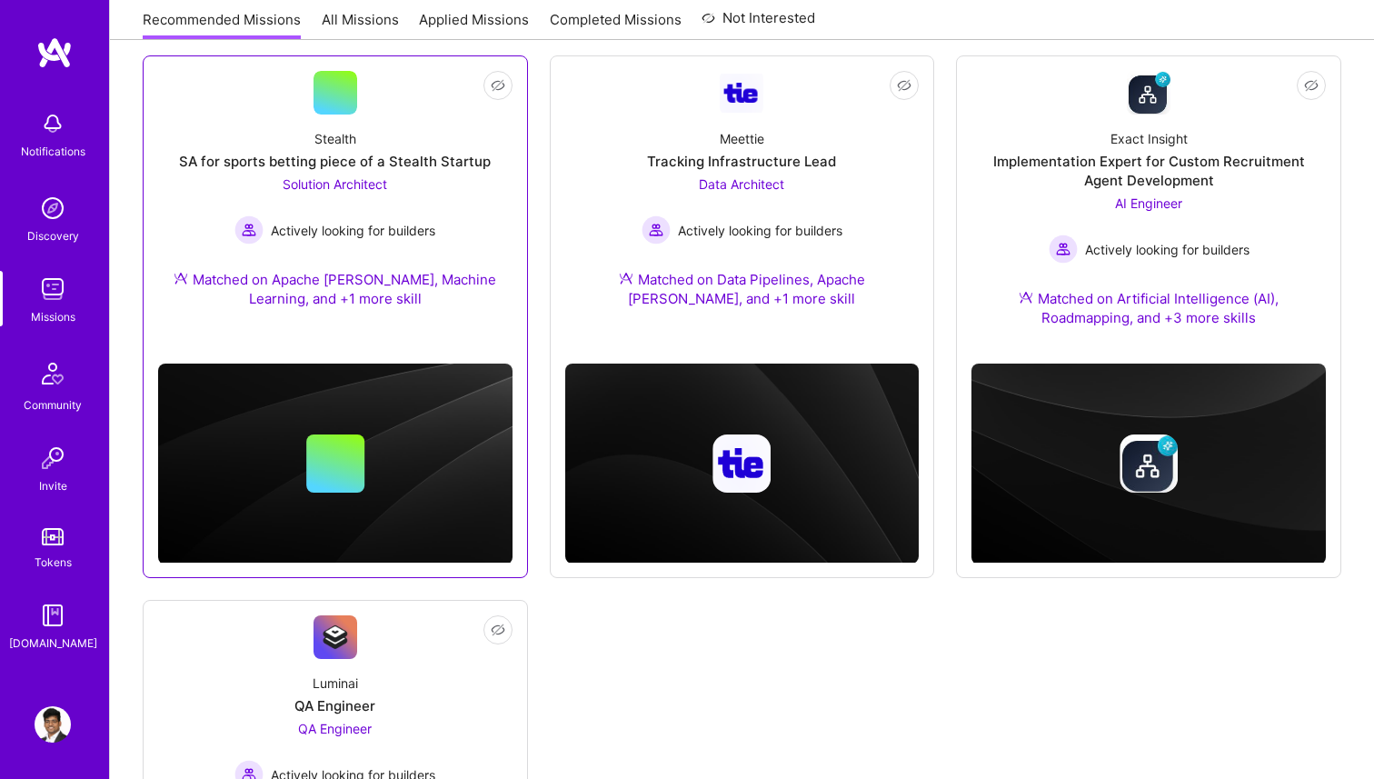
scroll to position [284, 0]
